Goal: Task Accomplishment & Management: Use online tool/utility

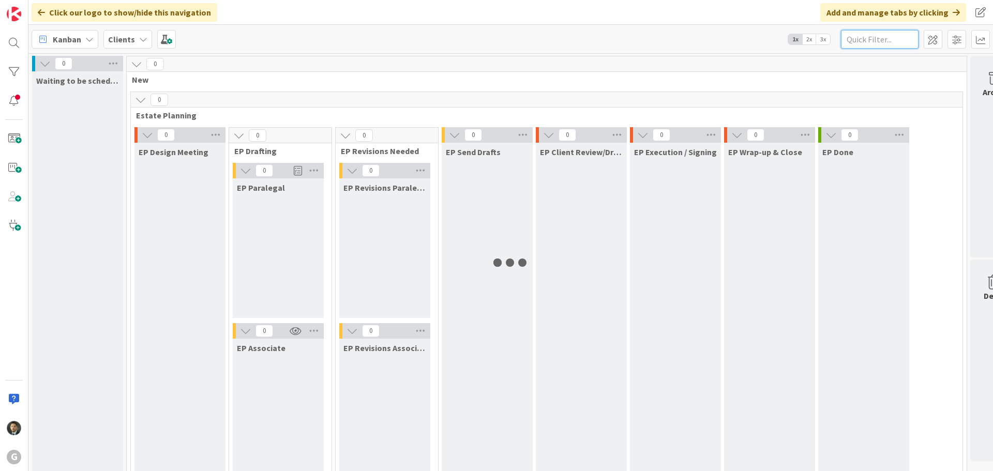
click at [860, 33] on input "text" at bounding box center [880, 39] width 78 height 19
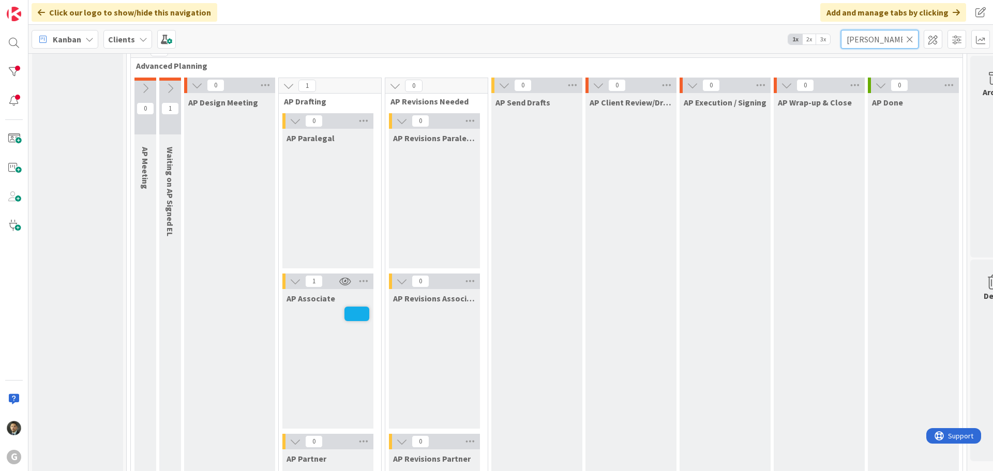
scroll to position [879, 0]
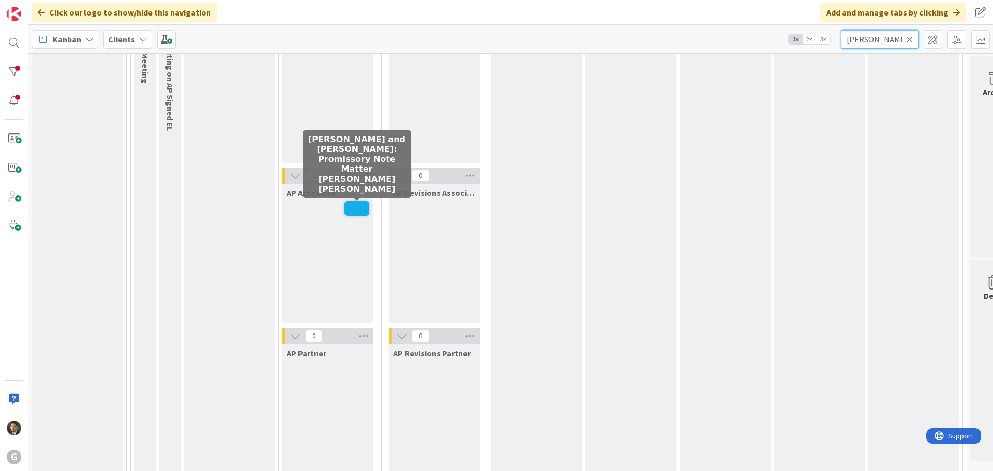
type input "[PERSON_NAME]"
click at [349, 204] on span at bounding box center [356, 208] width 25 height 14
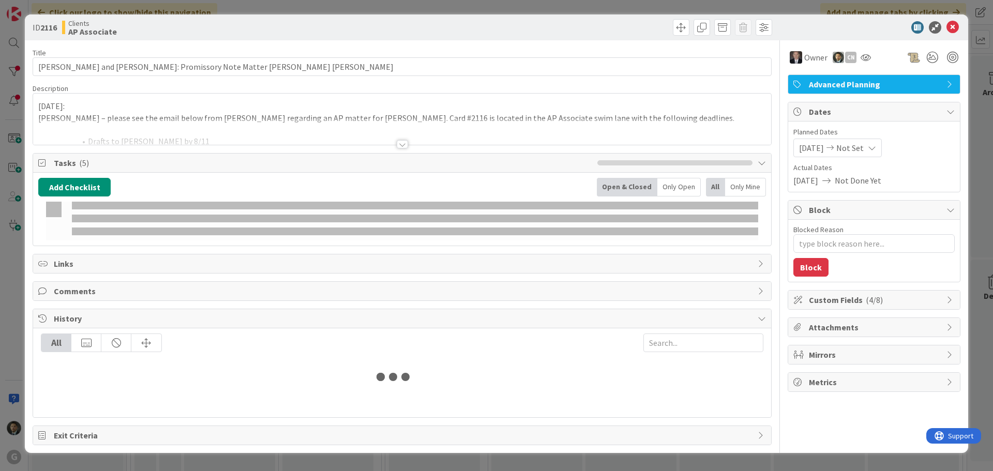
type textarea "x"
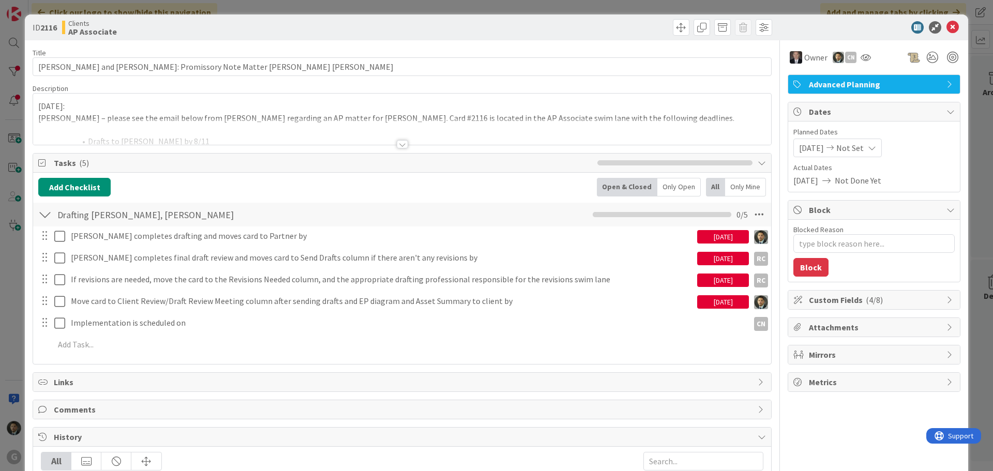
click at [38, 104] on div "[DATE]: [PERSON_NAME] – please see the email below from [PERSON_NAME] regarding…" at bounding box center [402, 119] width 738 height 51
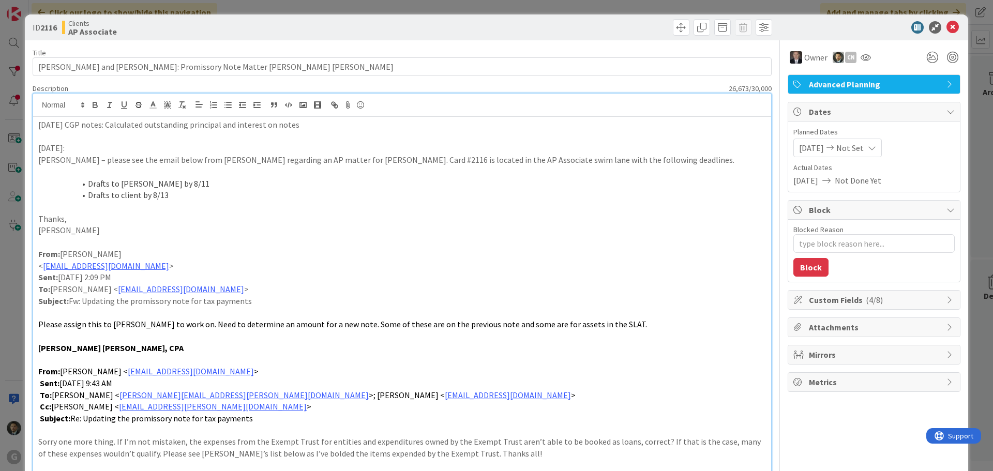
click at [376, 127] on p "[DATE] CGP notes: Calculated outstanding principal and interest on notes" at bounding box center [402, 125] width 728 height 12
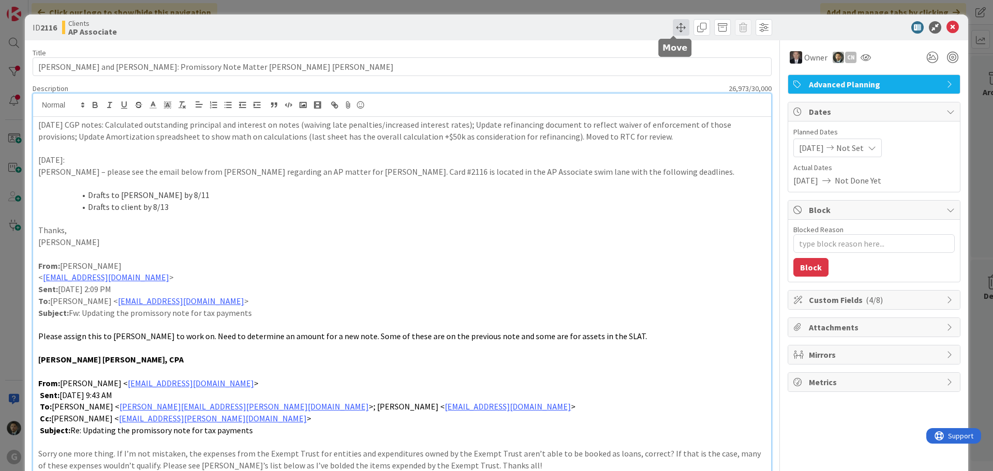
click at [677, 23] on span at bounding box center [681, 27] width 17 height 17
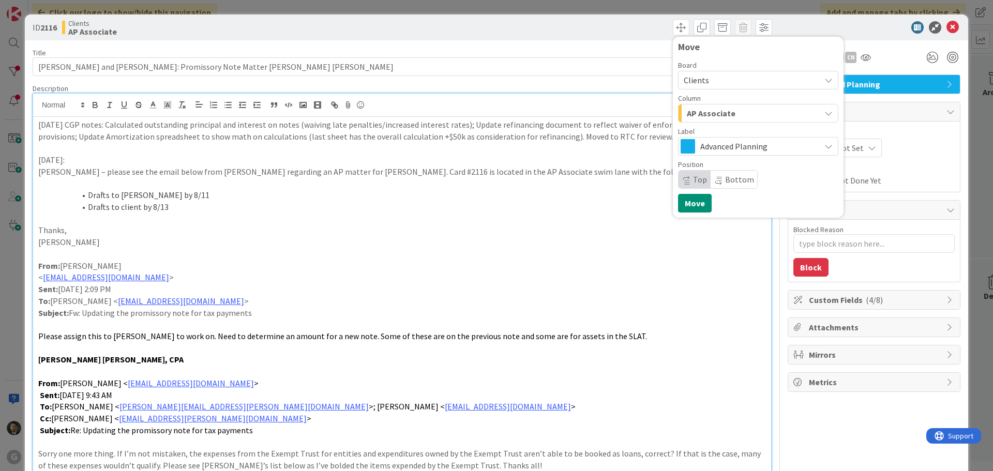
click at [703, 111] on span "AP Associate" at bounding box center [711, 113] width 49 height 13
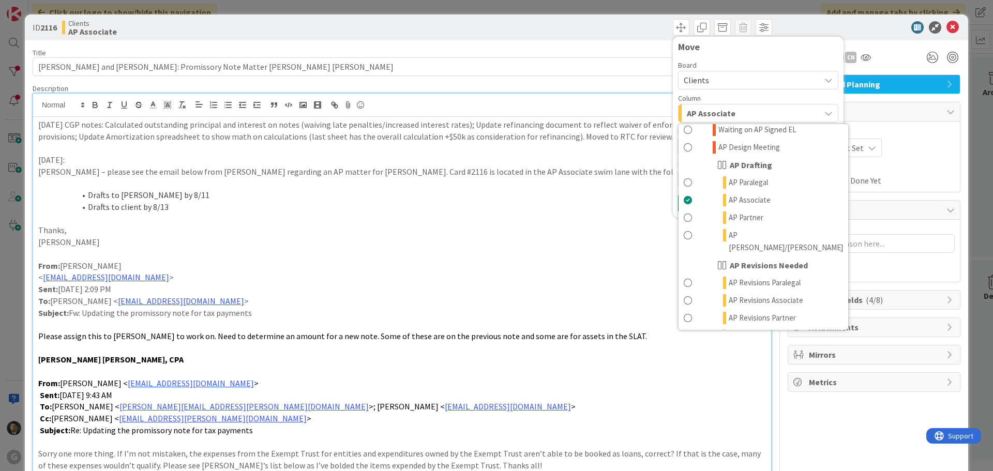
scroll to position [465, 0]
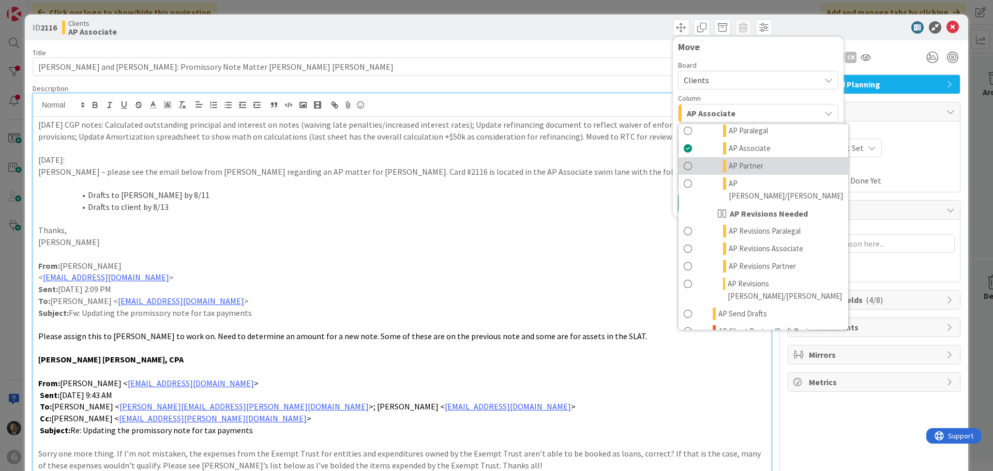
click at [724, 157] on link "AP Partner" at bounding box center [764, 166] width 170 height 18
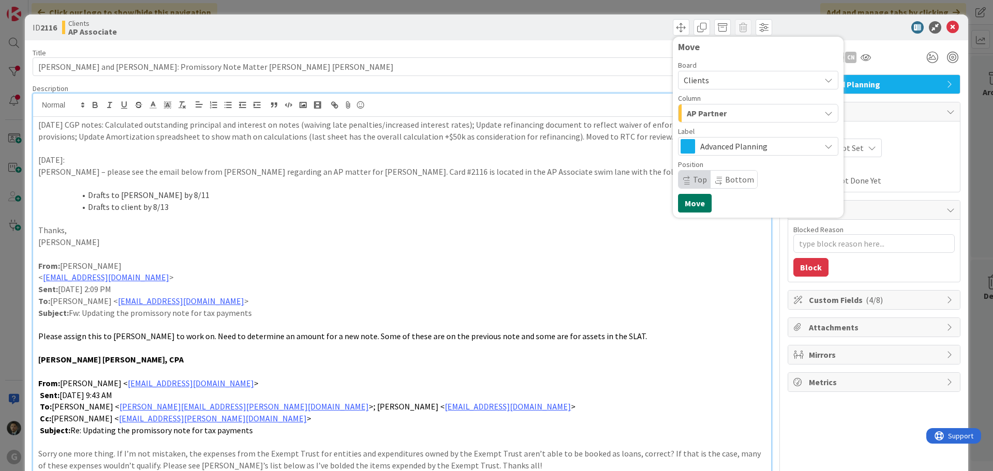
click at [685, 201] on button "Move" at bounding box center [695, 203] width 34 height 19
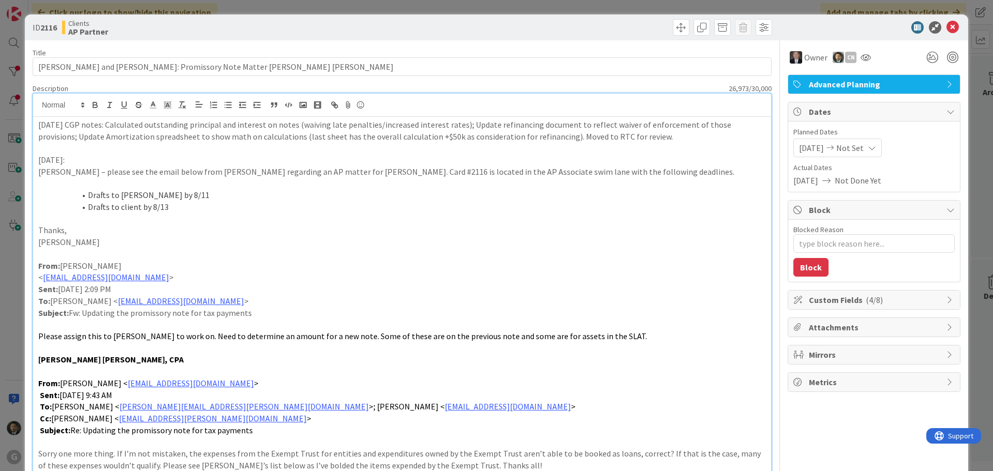
type textarea "x"
click at [547, 2] on div "ID 2116 Clients AP Partner Move Move Title 61 / 128 [PERSON_NAME] and [PERSON_N…" at bounding box center [496, 235] width 993 height 471
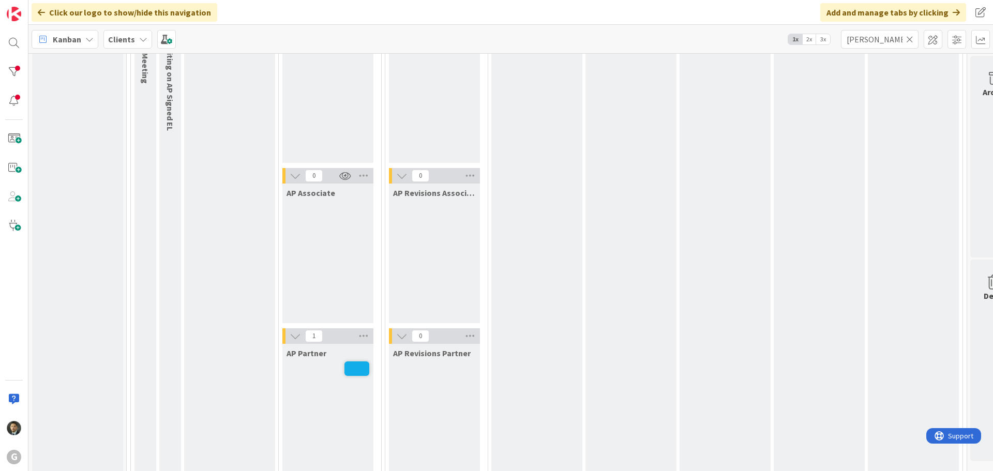
click at [910, 39] on icon at bounding box center [909, 39] width 7 height 9
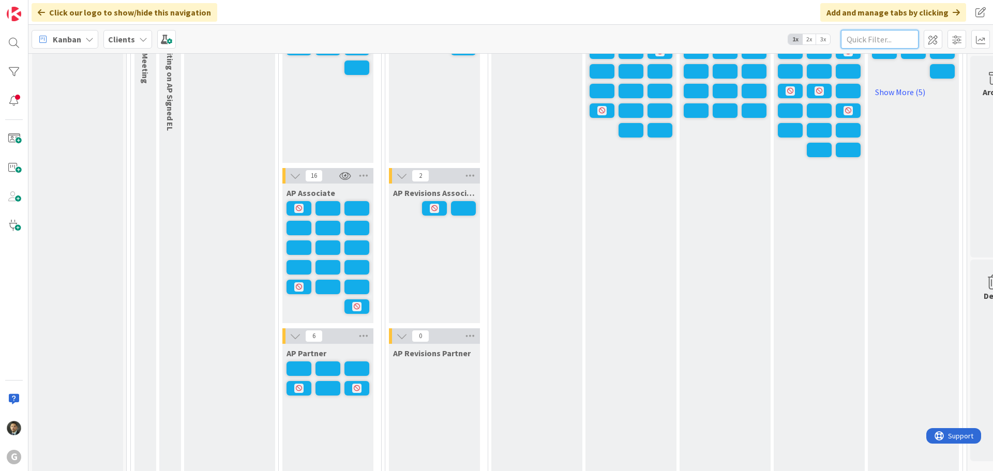
click at [855, 37] on input "text" at bounding box center [880, 39] width 78 height 19
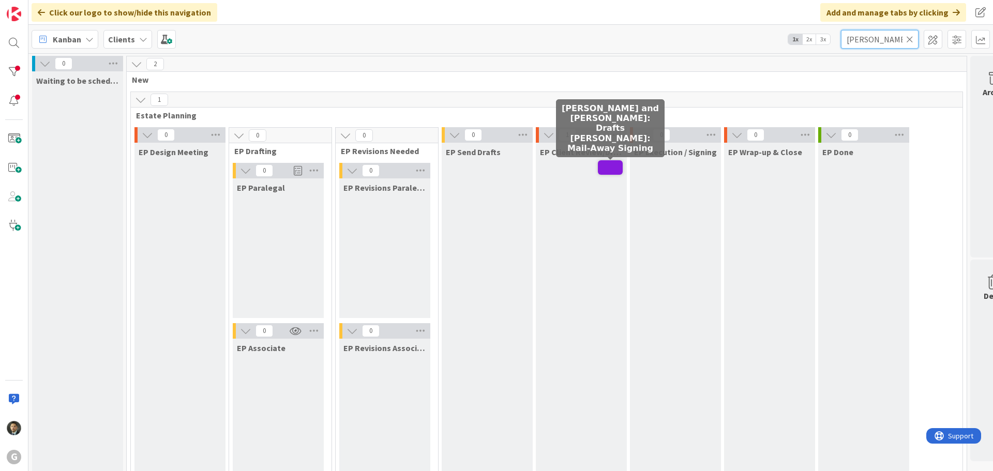
type input "[PERSON_NAME]"
click at [608, 167] on span at bounding box center [610, 167] width 25 height 14
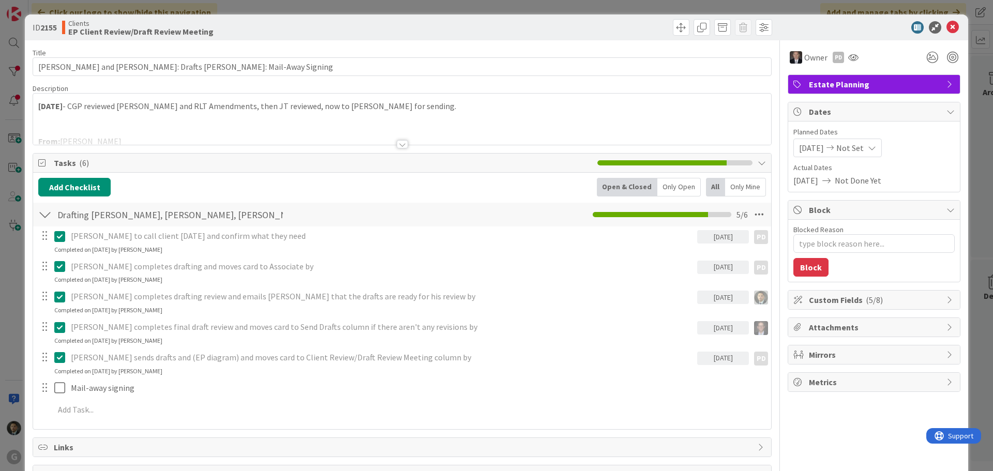
type textarea "x"
